Goal: Task Accomplishment & Management: Understand process/instructions

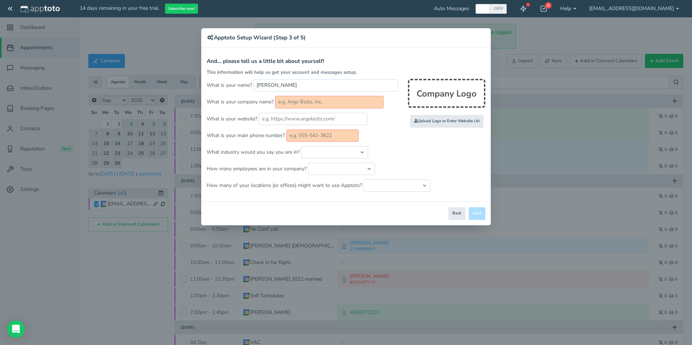
click at [9, 9] on div "× Apptoto Setup Wizard (Step 3 of 5) Apptoto Terms & Conditions Let's first get…" at bounding box center [346, 172] width 692 height 345
click at [8, 12] on div "× Apptoto Setup Wizard (Step 3 of 5) Apptoto Terms & Conditions Let's first get…" at bounding box center [346, 172] width 692 height 345
click at [592, 9] on div "× Apptoto Setup Wizard (Step 3 of 5) Apptoto Terms & Conditions Let's first get…" at bounding box center [346, 172] width 692 height 345
click at [587, 8] on div "× Apptoto Setup Wizard (Step 3 of 5) Apptoto Terms & Conditions Let's first get…" at bounding box center [346, 172] width 692 height 345
click at [594, 7] on div "× Apptoto Setup Wizard (Step 3 of 5) Apptoto Terms & Conditions Let's first get…" at bounding box center [346, 172] width 692 height 345
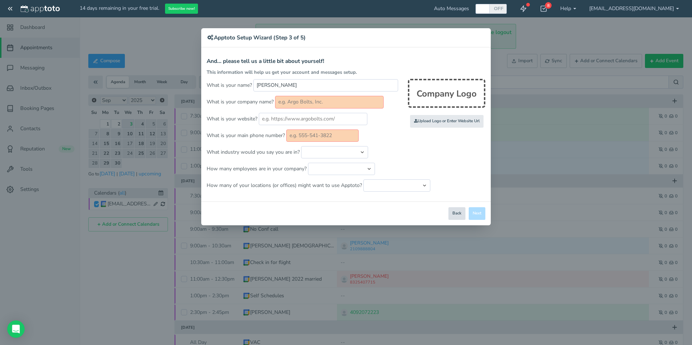
drag, startPoint x: 457, startPoint y: 211, endPoint x: 456, endPoint y: 206, distance: 5.2
click at [456, 208] on button "Back" at bounding box center [456, 213] width 17 height 13
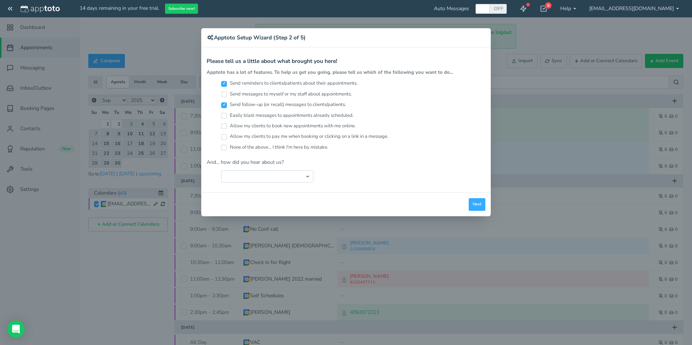
click at [589, 8] on div "× Apptoto Setup Wizard (Step 2 of 5) Apptoto Terms & Conditions Let's first get…" at bounding box center [346, 172] width 692 height 345
click at [587, 9] on div "× Apptoto Setup Wizard (Step 2 of 5) Apptoto Terms & Conditions Let's first get…" at bounding box center [346, 172] width 692 height 345
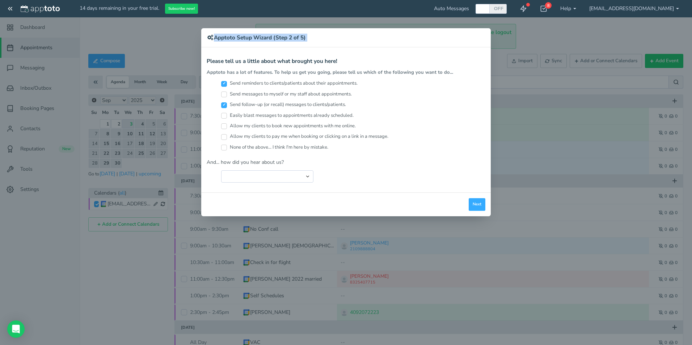
click at [591, 7] on div "× Apptoto Setup Wizard (Step 2 of 5) Apptoto Terms & Conditions Let's first get…" at bounding box center [346, 172] width 692 height 345
click at [591, 8] on div "× Apptoto Setup Wizard (Step 2 of 5) Apptoto Terms & Conditions Let's first get…" at bounding box center [346, 172] width 692 height 345
click at [562, 8] on div "× Apptoto Setup Wizard (Step 2 of 5) Apptoto Terms & Conditions Let's first get…" at bounding box center [346, 172] width 692 height 345
drag, startPoint x: 567, startPoint y: 5, endPoint x: 564, endPoint y: 8, distance: 4.4
click at [567, 5] on div "× Apptoto Setup Wizard (Step 2 of 5) Apptoto Terms & Conditions Let's first get…" at bounding box center [346, 172] width 692 height 345
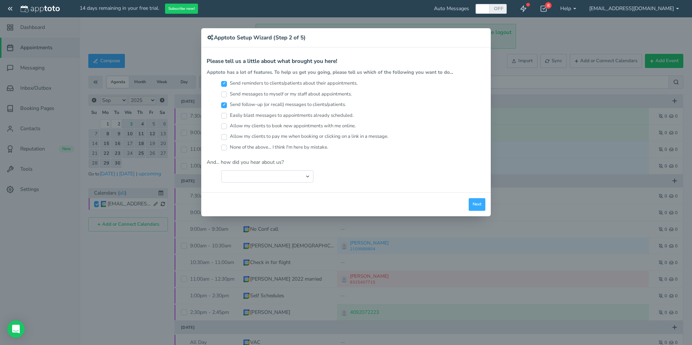
click at [546, 7] on div "× Apptoto Setup Wizard (Step 2 of 5) Apptoto Terms & Conditions Let's first get…" at bounding box center [346, 172] width 692 height 345
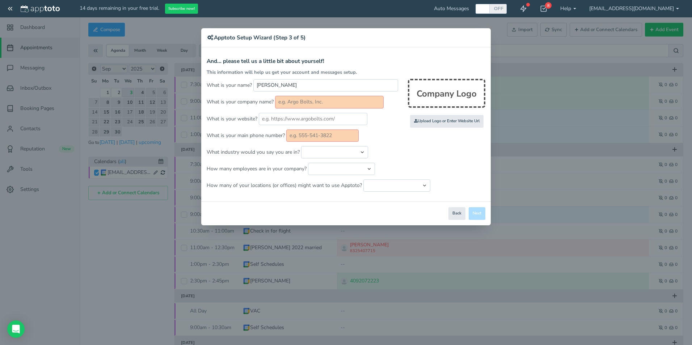
click at [582, 8] on div "× Apptoto Setup Wizard (Step 3 of 5) Apptoto Terms & Conditions Let's first get…" at bounding box center [346, 172] width 692 height 345
click at [10, 6] on div "× Apptoto Setup Wizard (Step 3 of 5) Apptoto Terms & Conditions Let's first get…" at bounding box center [346, 172] width 692 height 345
drag, startPoint x: 10, startPoint y: 6, endPoint x: 7, endPoint y: 9, distance: 3.8
click at [10, 7] on div "× Apptoto Setup Wizard (Step 3 of 5) Apptoto Terms & Conditions Let's first get…" at bounding box center [346, 172] width 692 height 345
click at [31, 27] on div "× Apptoto Setup Wizard (Step 3 of 5) Apptoto Terms & Conditions Let's first get…" at bounding box center [346, 172] width 692 height 345
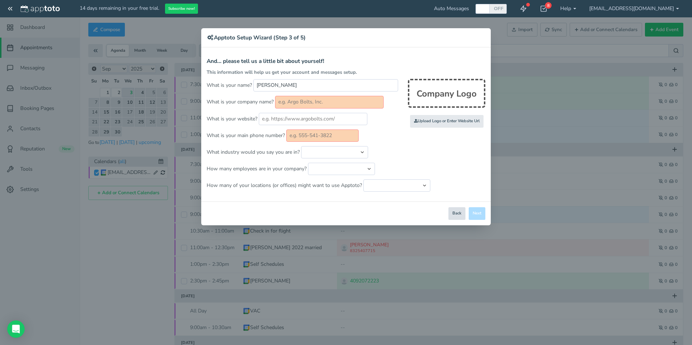
click at [455, 211] on button "Back" at bounding box center [456, 213] width 17 height 13
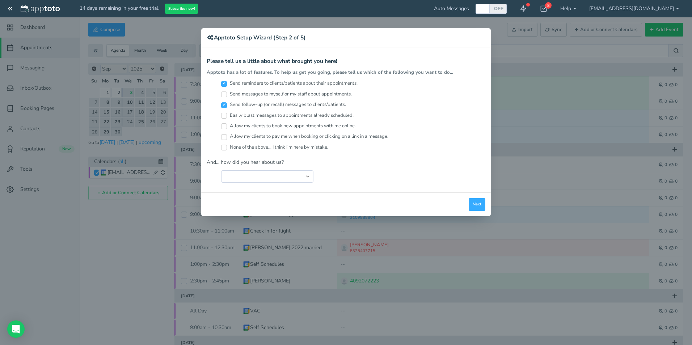
click at [590, 8] on div "× Apptoto Setup Wizard (Step 2 of 5) Apptoto Terms & Conditions Let's first get…" at bounding box center [346, 172] width 692 height 345
click at [588, 7] on div "× Apptoto Setup Wizard (Step 2 of 5) Apptoto Terms & Conditions Let's first get…" at bounding box center [346, 172] width 692 height 345
